Goal: Information Seeking & Learning: Learn about a topic

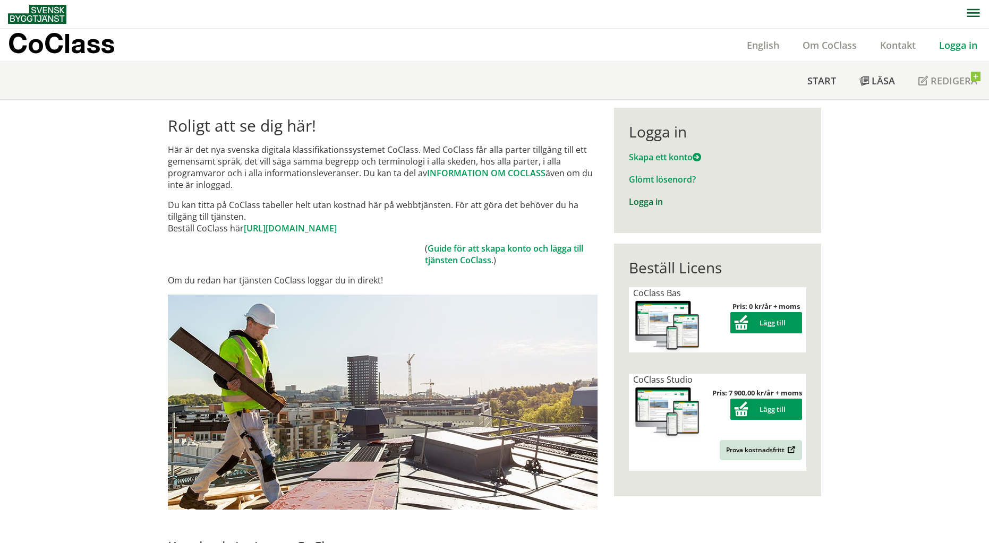
click at [653, 204] on link "Logga in" at bounding box center [646, 202] width 34 height 12
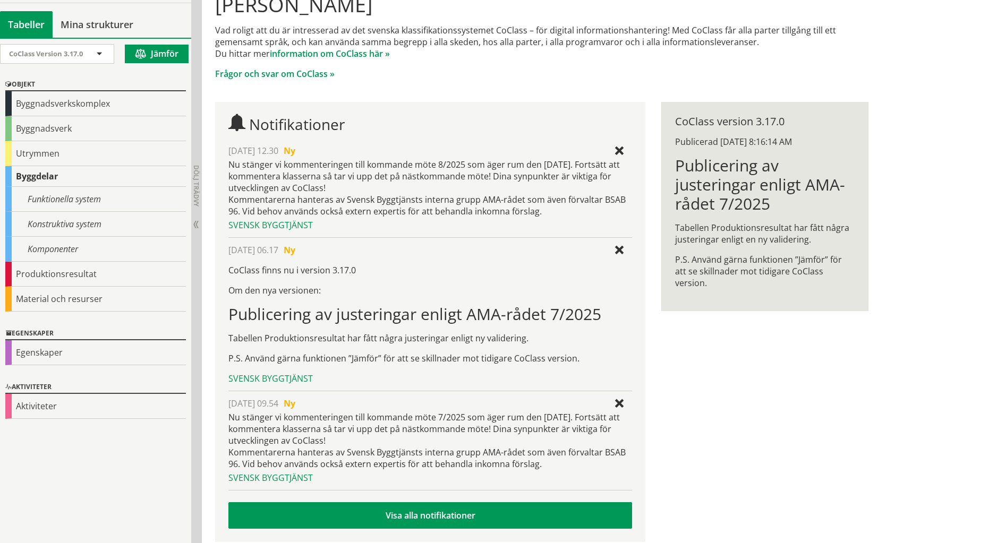
scroll to position [136, 0]
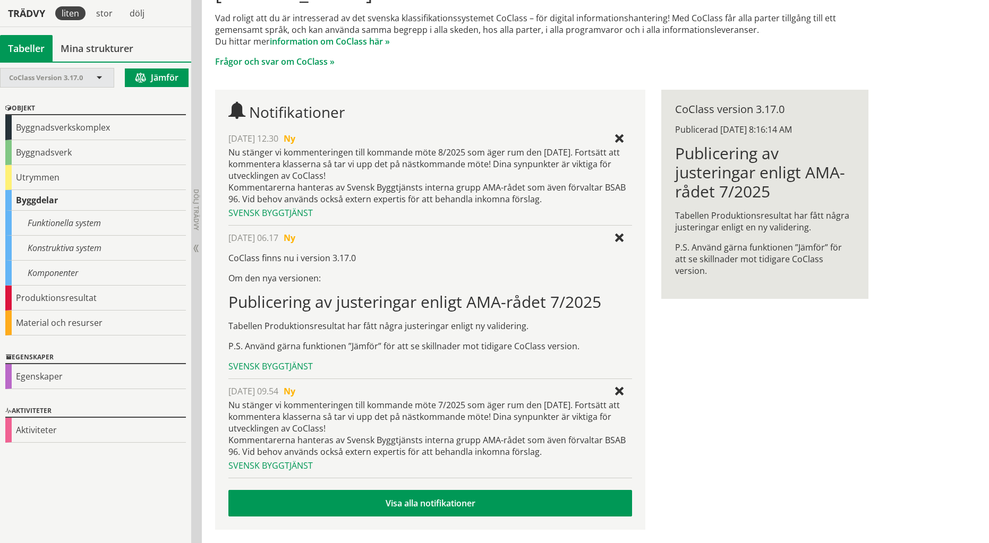
click at [89, 76] on div "CoClass Version 3.17.0" at bounding box center [52, 78] width 86 height 19
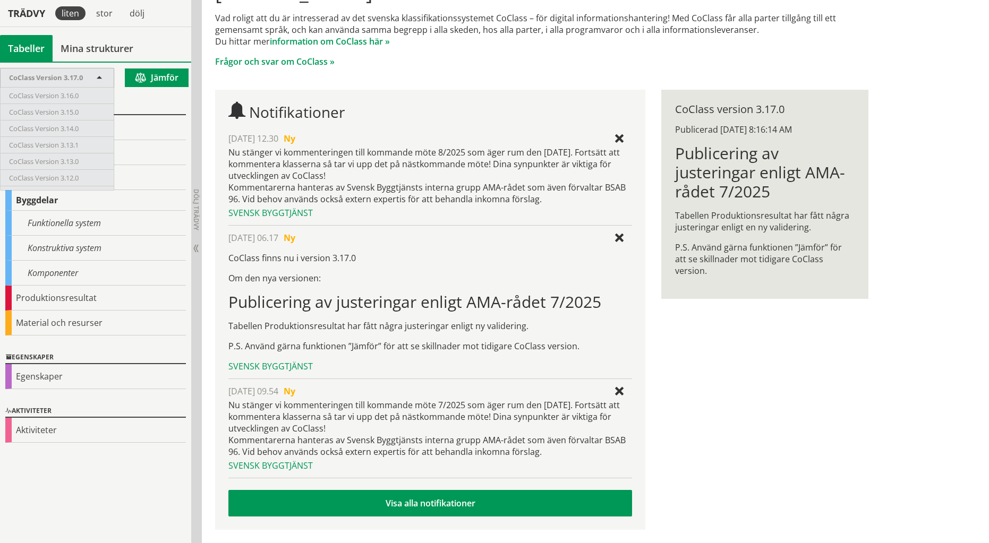
click at [89, 76] on div "CoClass Version 3.17.0" at bounding box center [52, 78] width 86 height 19
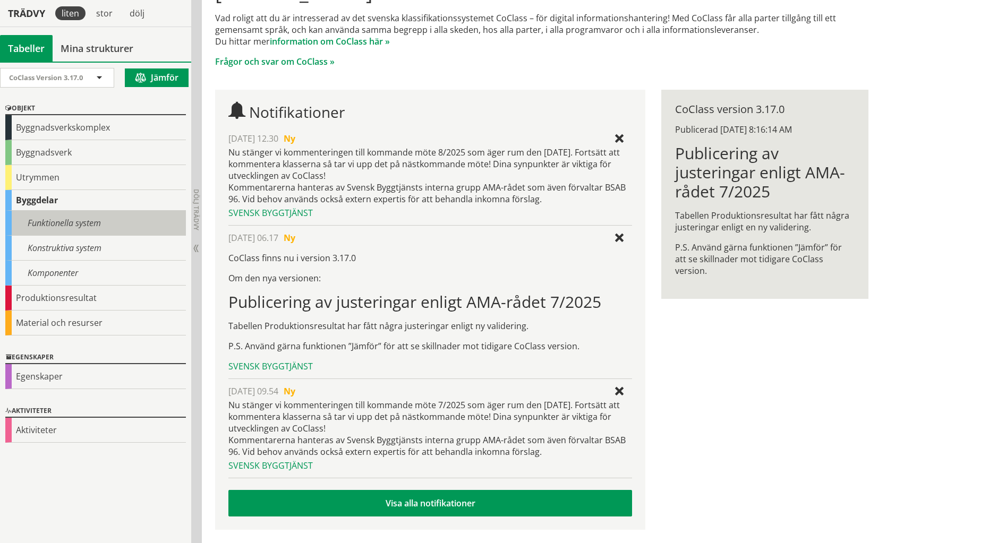
click at [72, 234] on div "Funktionella system" at bounding box center [95, 223] width 181 height 25
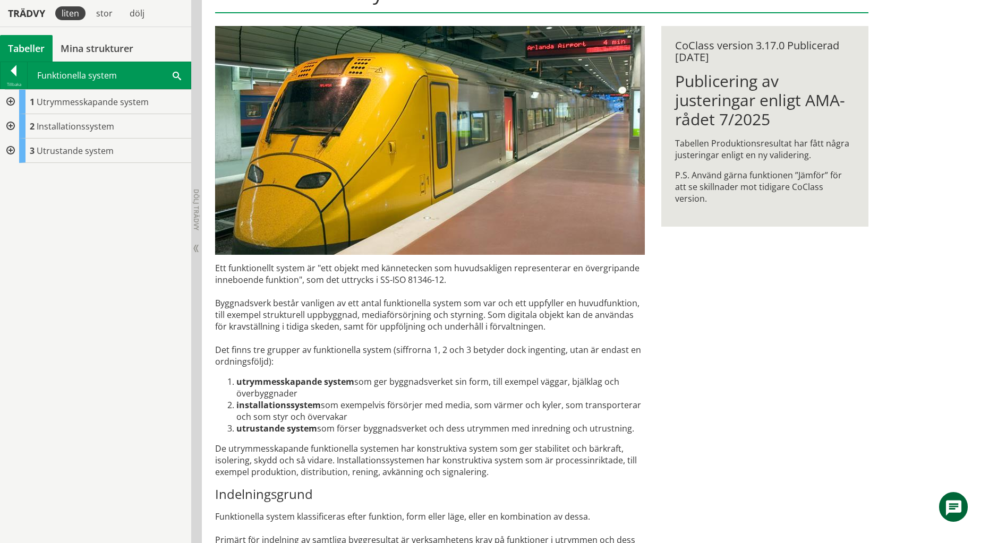
click at [12, 99] on div at bounding box center [9, 102] width 19 height 24
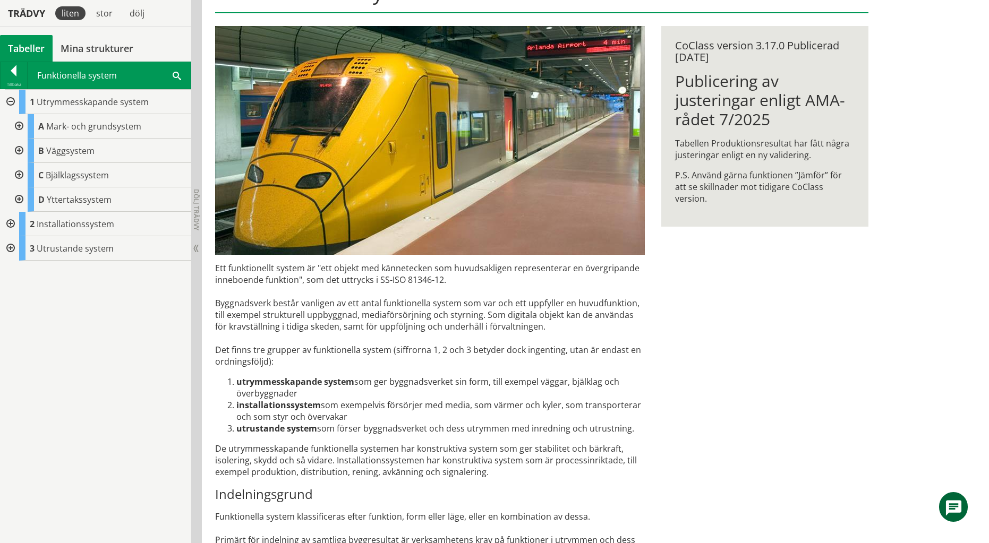
click at [16, 177] on div at bounding box center [17, 175] width 19 height 24
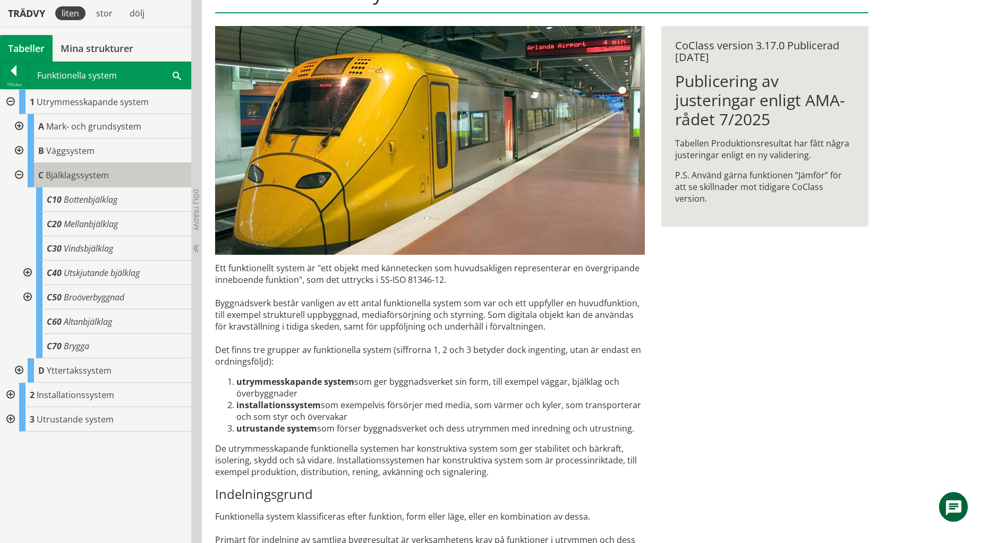
click at [87, 179] on span "Bjälklagssystem" at bounding box center [77, 175] width 63 height 12
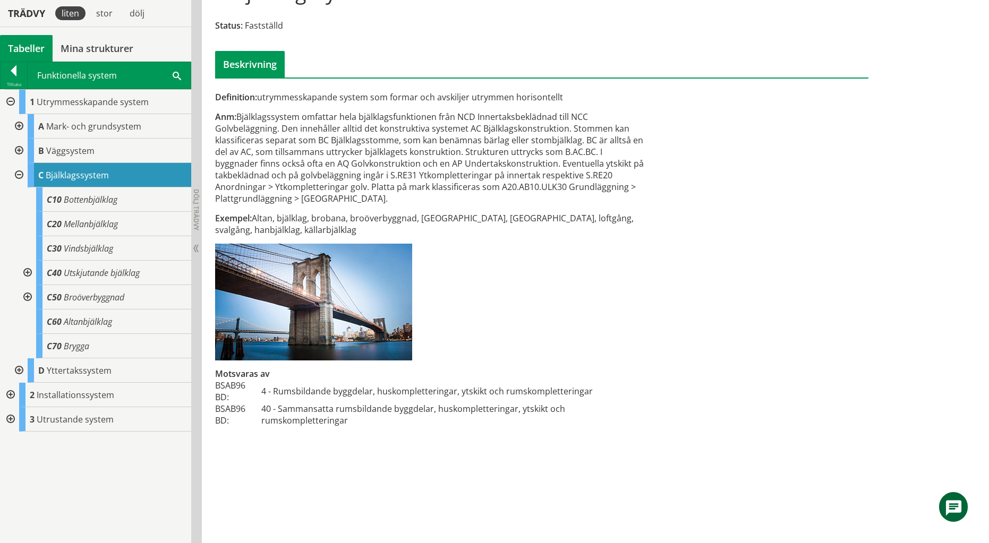
click at [18, 150] on div at bounding box center [17, 151] width 19 height 24
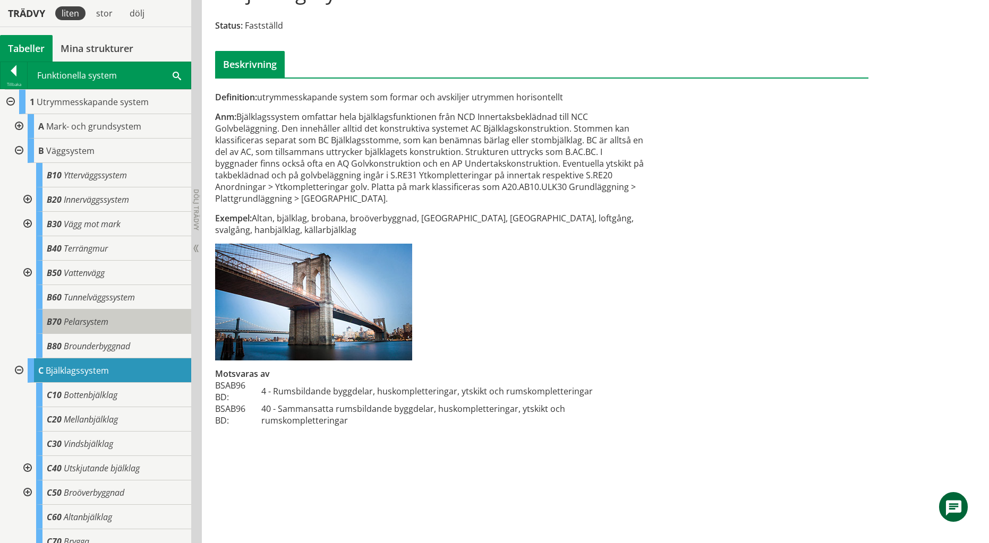
click at [101, 327] on span "Pelarsystem" at bounding box center [86, 322] width 45 height 12
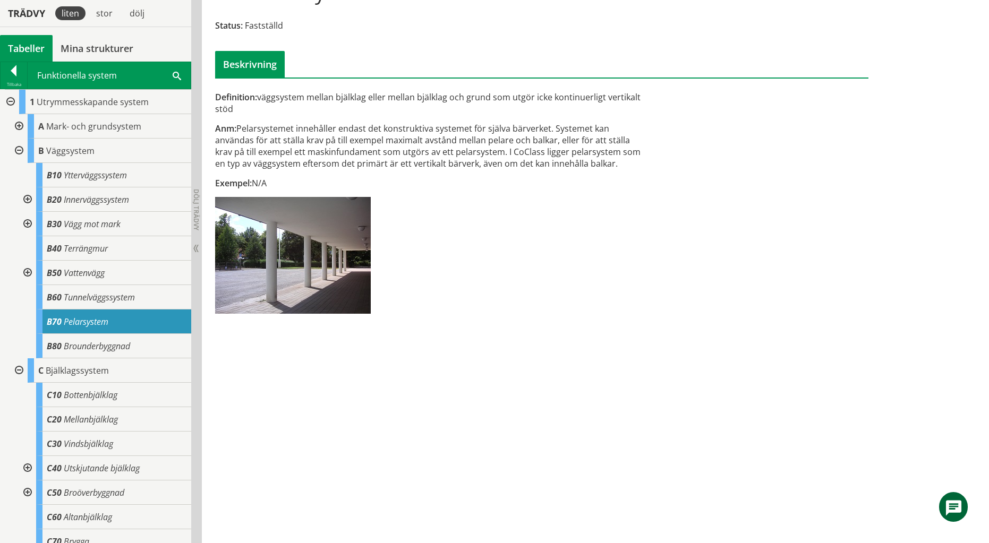
click at [813, 116] on div "Definition: väggsystem mellan bjälklag eller mellan bjälklag och grund som utgö…" at bounding box center [541, 146] width 669 height 349
click at [12, 66] on div at bounding box center [14, 72] width 27 height 15
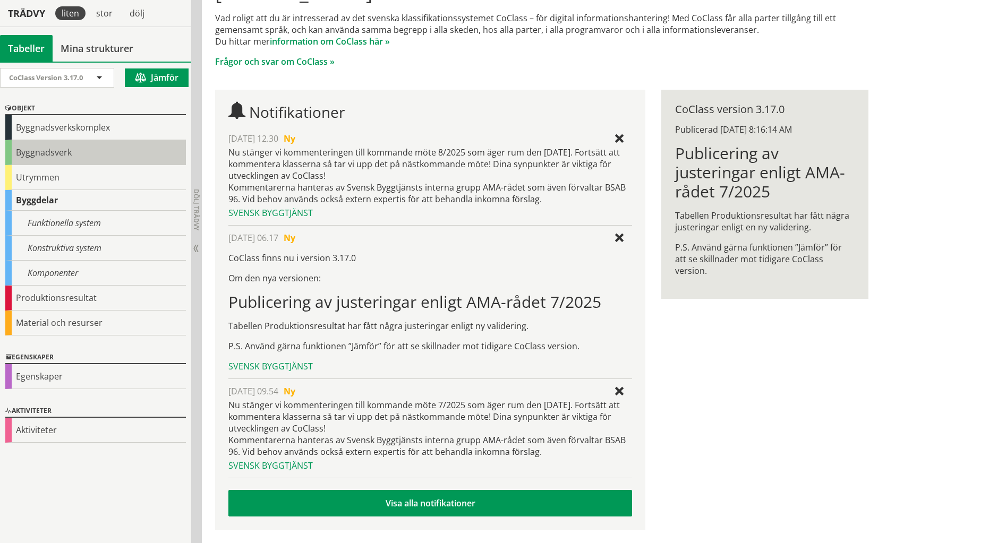
click at [55, 157] on div "Byggnadsverk" at bounding box center [95, 152] width 181 height 25
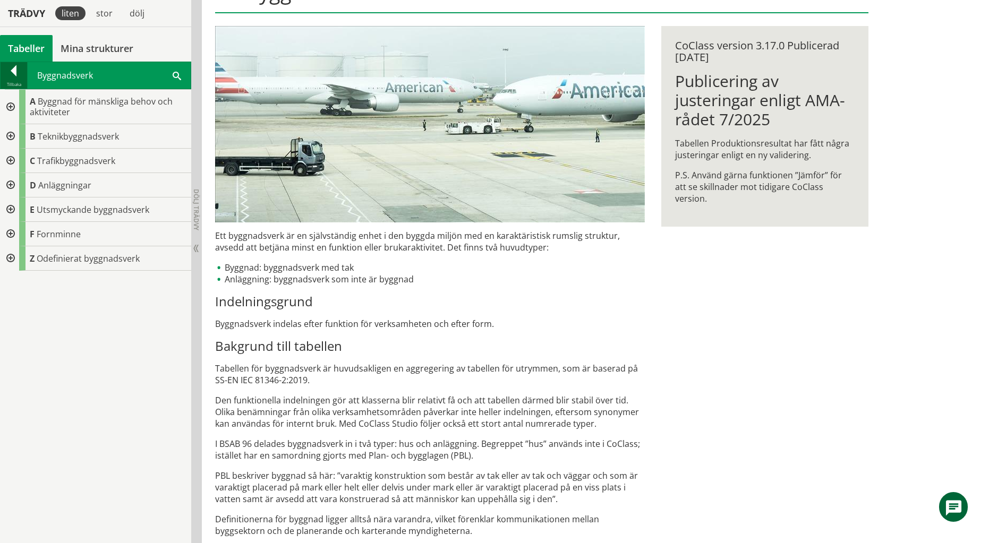
click at [16, 67] on div at bounding box center [14, 72] width 27 height 15
